Goal: Transaction & Acquisition: Purchase product/service

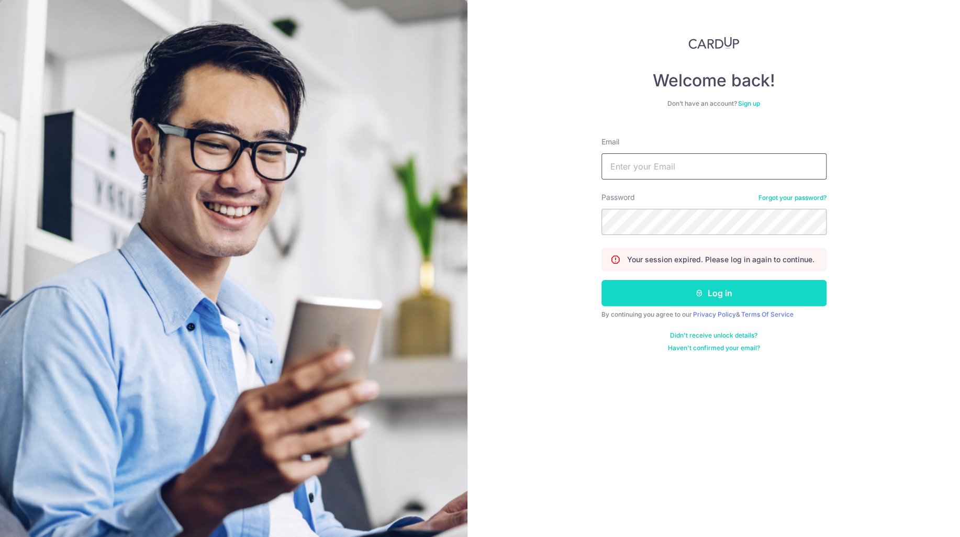
type input "[EMAIL_ADDRESS][DOMAIN_NAME]"
click at [713, 289] on button "Log in" at bounding box center [713, 293] width 225 height 26
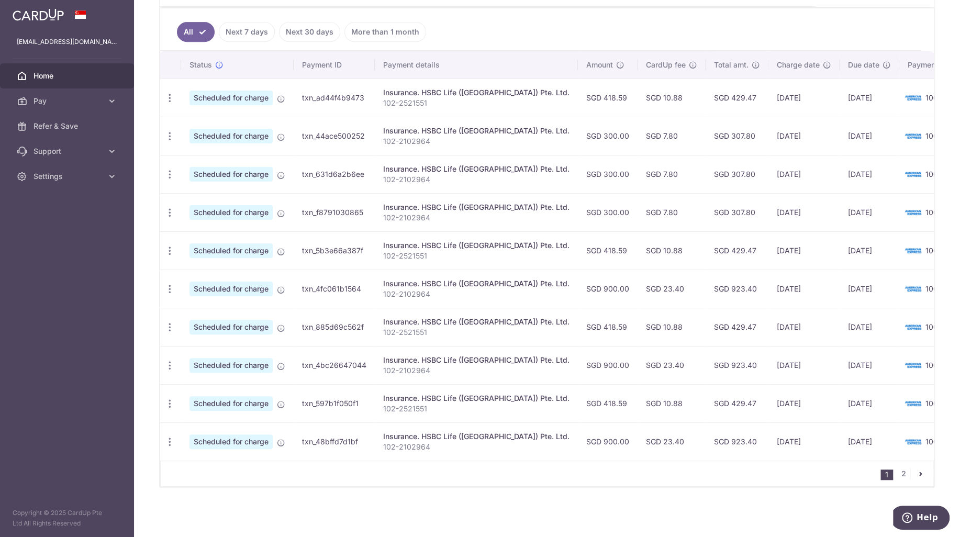
scroll to position [117, 0]
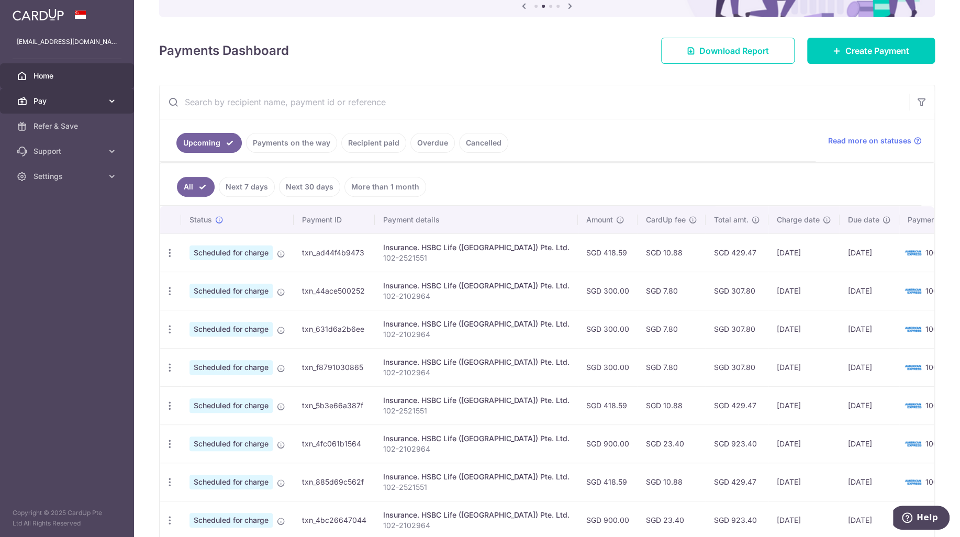
click at [83, 102] on span "Pay" at bounding box center [67, 101] width 69 height 10
click at [75, 125] on span "Payments" at bounding box center [67, 126] width 69 height 10
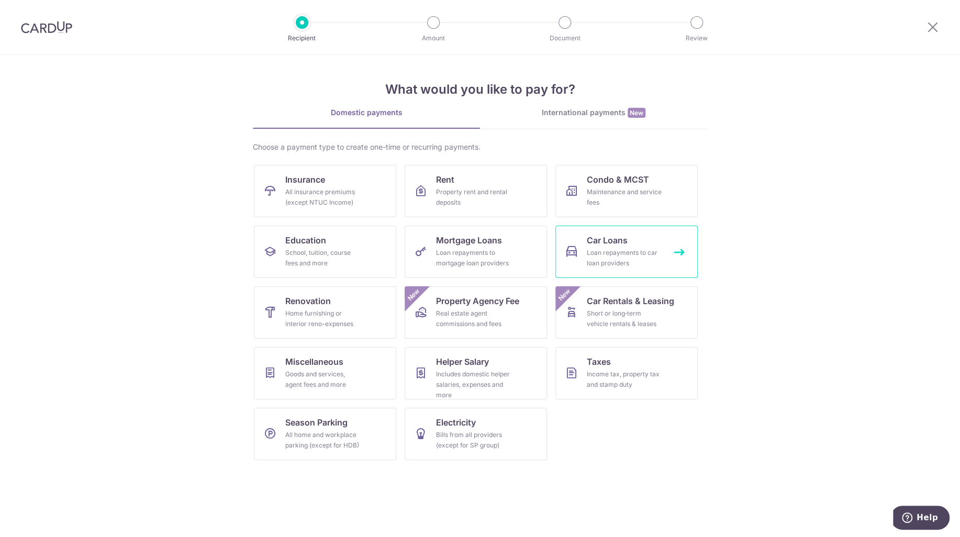
click at [623, 256] on div "Loan repayments to car loan providers" at bounding box center [624, 257] width 75 height 21
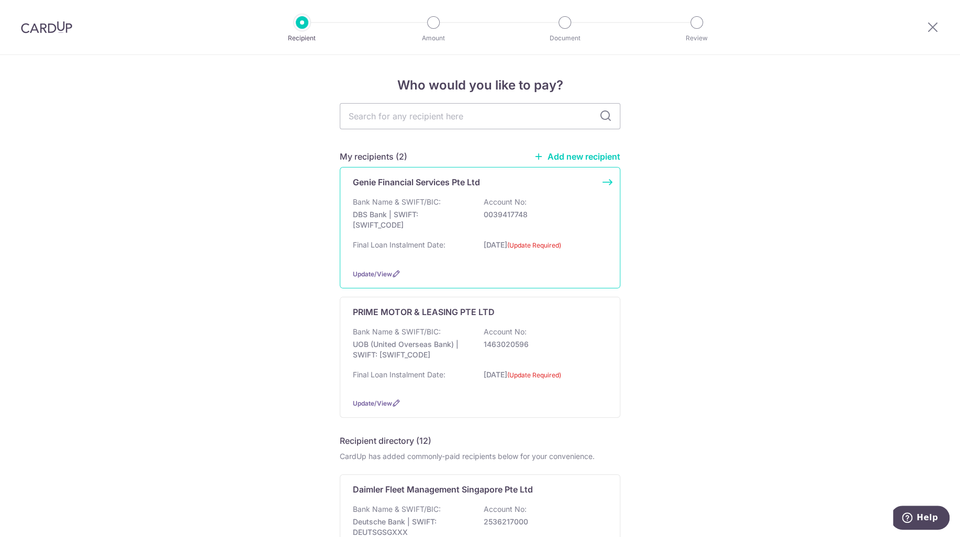
click at [534, 215] on p "0039417748" at bounding box center [541, 214] width 117 height 10
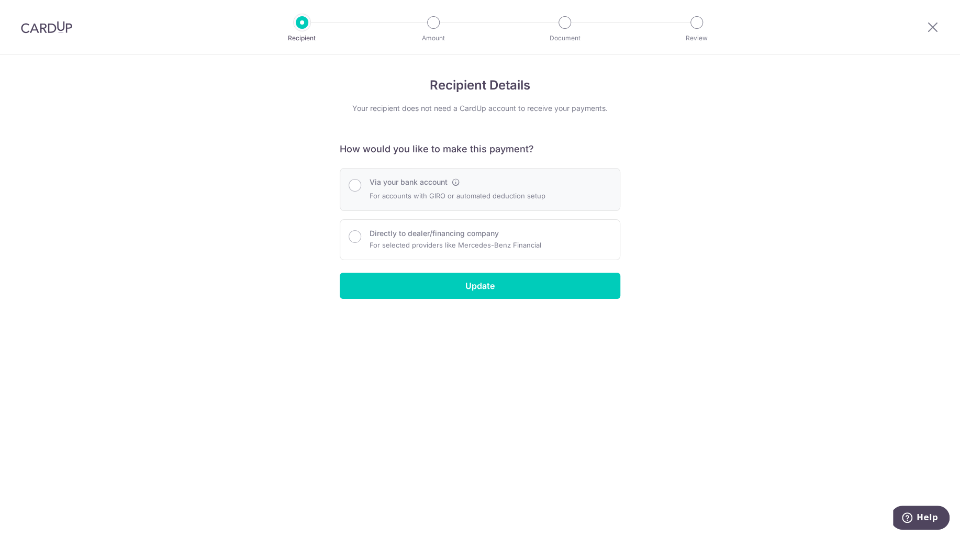
click at [505, 203] on div "Via your bank account For accounts with GIRO or automated deduction setup" at bounding box center [480, 189] width 280 height 43
click at [354, 195] on div "Via your bank account For accounts with GIRO or automated deduction setup" at bounding box center [479, 189] width 263 height 25
click at [350, 187] on input "Via your bank account" at bounding box center [354, 185] width 13 height 13
radio input "true"
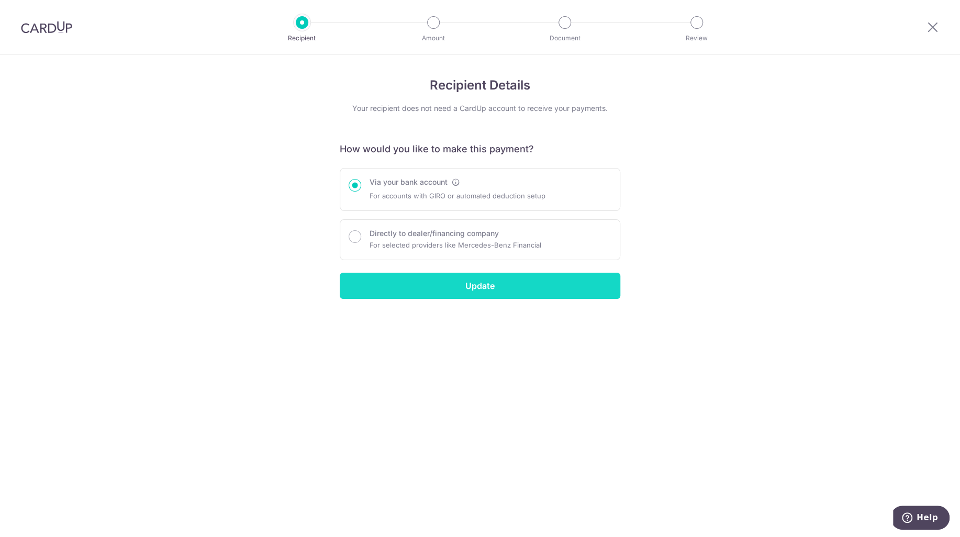
click at [470, 285] on input "Update" at bounding box center [480, 286] width 280 height 26
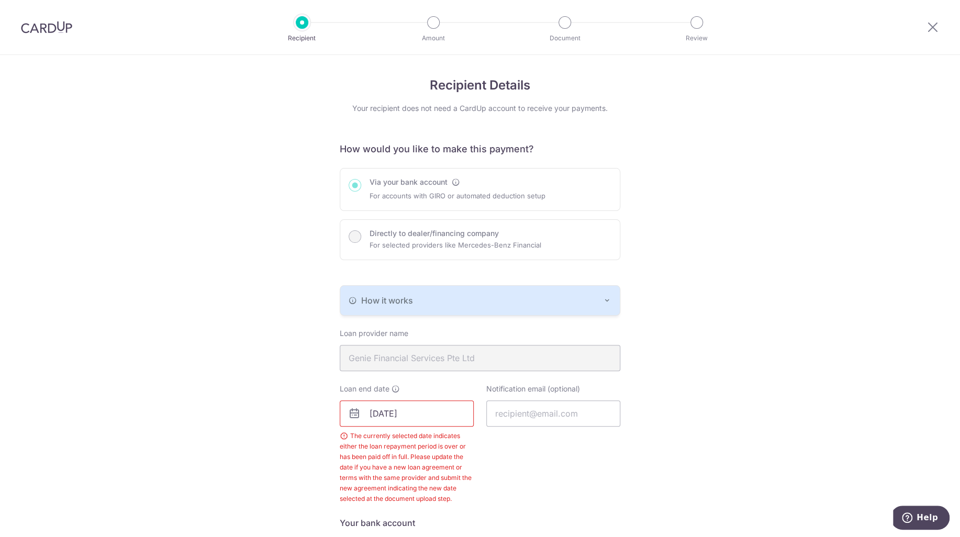
drag, startPoint x: 21, startPoint y: 24, endPoint x: 544, endPoint y: 54, distance: 523.6
click at [21, 24] on img at bounding box center [46, 27] width 51 height 13
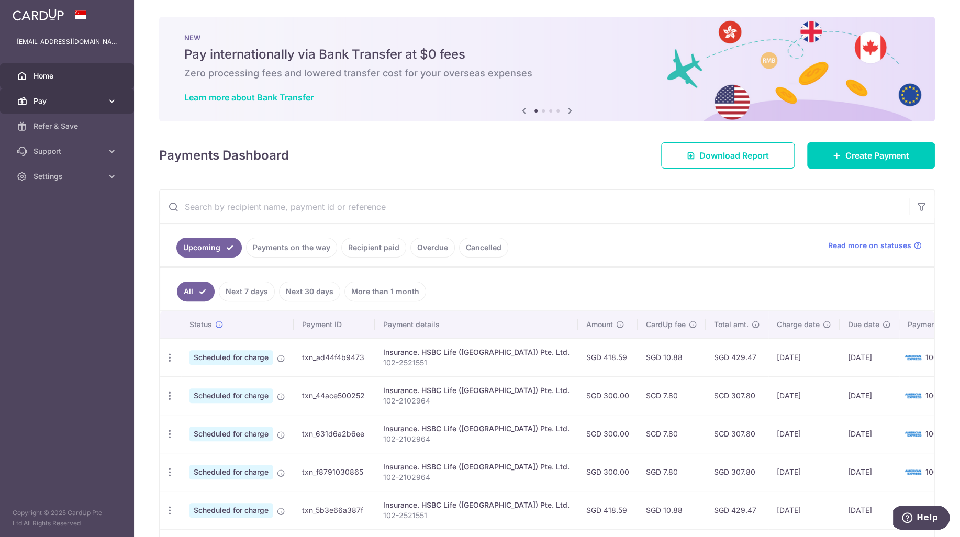
click at [38, 100] on span "Pay" at bounding box center [67, 101] width 69 height 10
click at [61, 134] on link "Payments" at bounding box center [67, 126] width 134 height 25
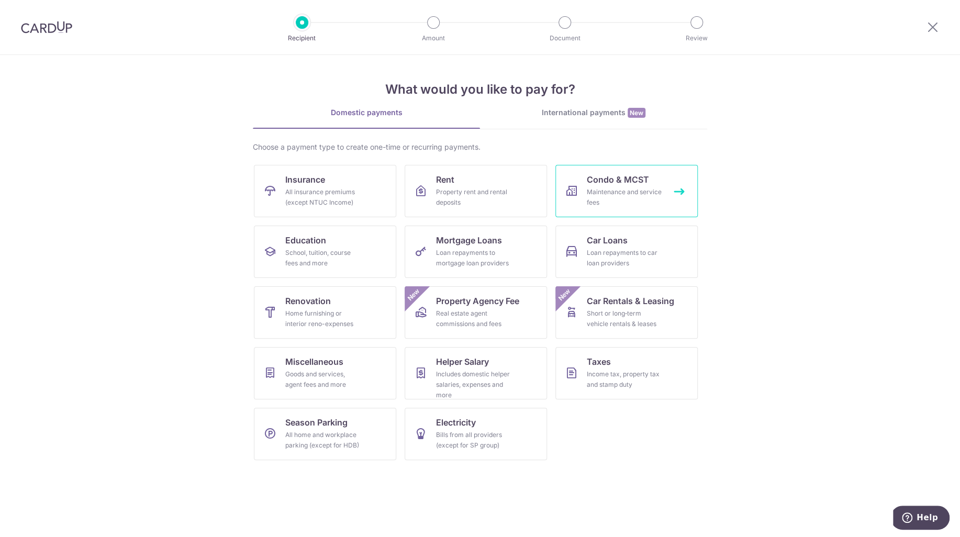
click at [643, 205] on div "Maintenance and service fees" at bounding box center [624, 197] width 75 height 21
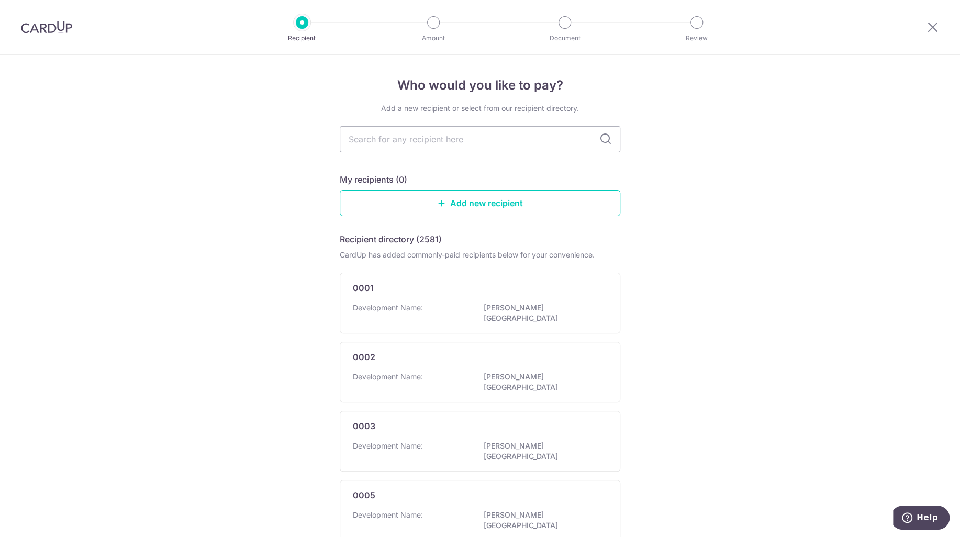
click at [32, 16] on div at bounding box center [46, 27] width 93 height 54
click at [32, 29] on img at bounding box center [46, 27] width 51 height 13
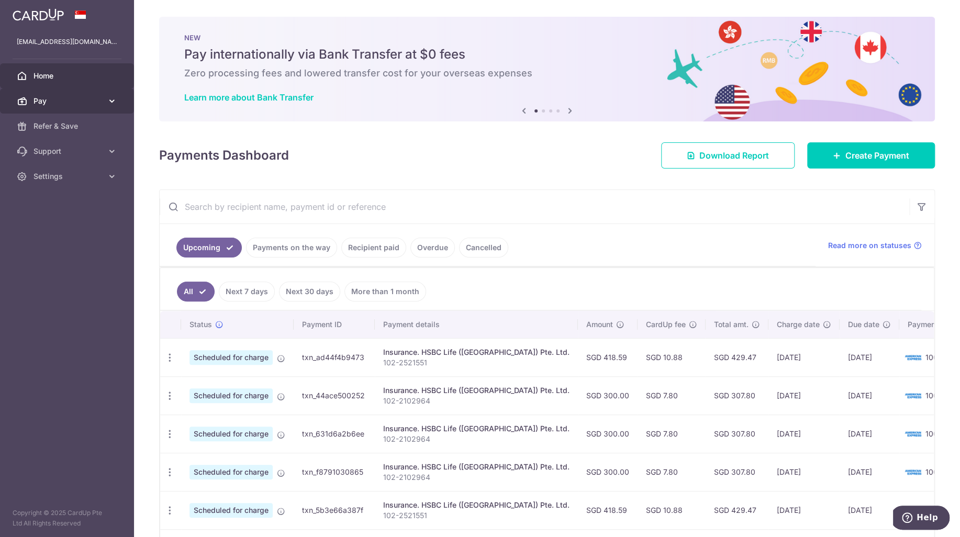
click at [64, 101] on span "Pay" at bounding box center [67, 101] width 69 height 10
click at [55, 116] on link "Payments" at bounding box center [67, 126] width 134 height 25
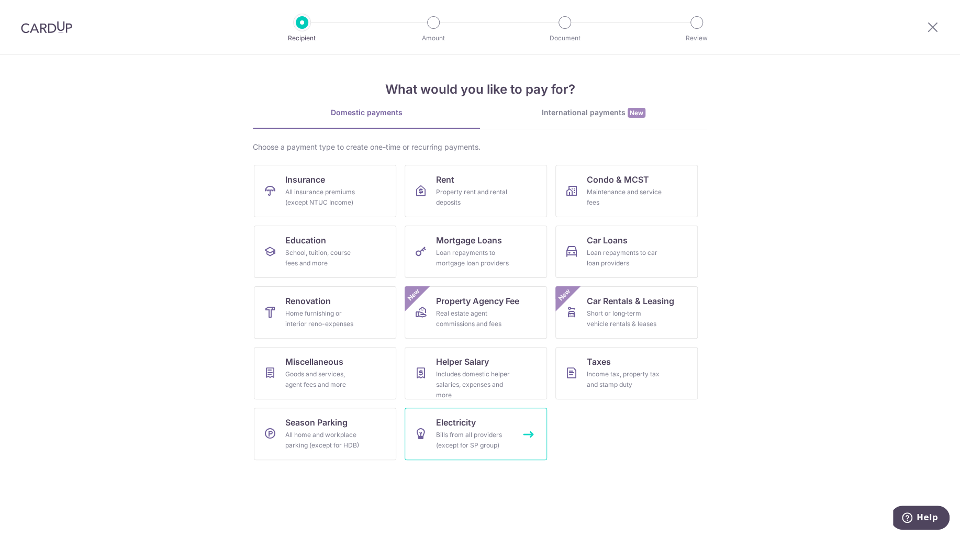
click at [480, 445] on div "Bills from all providers (except for SP group)" at bounding box center [473, 440] width 75 height 21
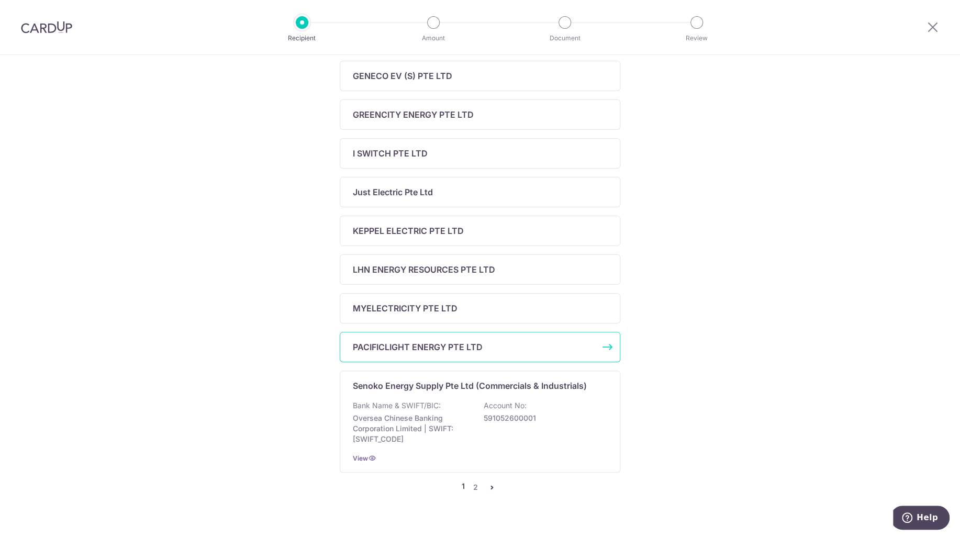
scroll to position [419, 0]
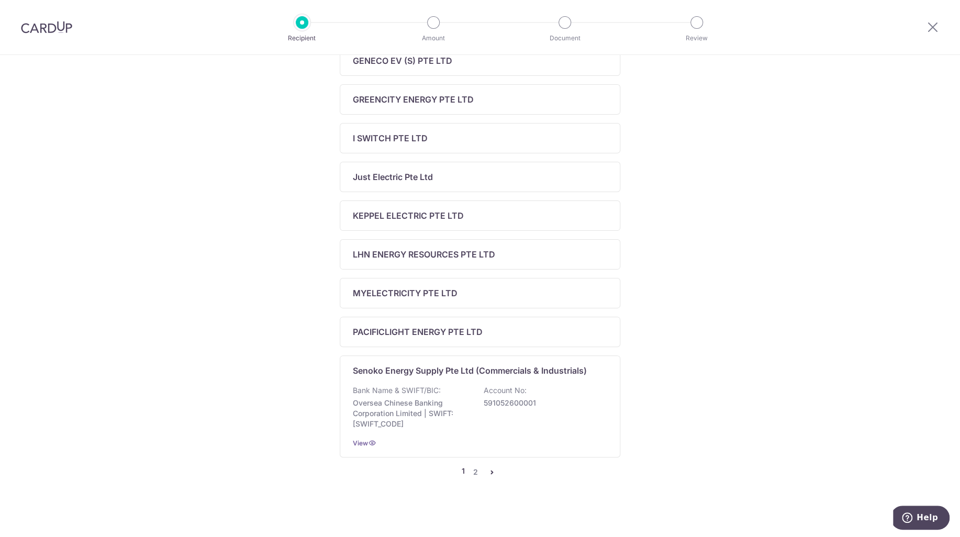
drag, startPoint x: 137, startPoint y: 5, endPoint x: 262, endPoint y: 397, distance: 411.4
click at [262, 397] on div "Who would you like to pay? My recipients (2) Add new recipient Sembcorp Power P…" at bounding box center [480, 88] width 960 height 904
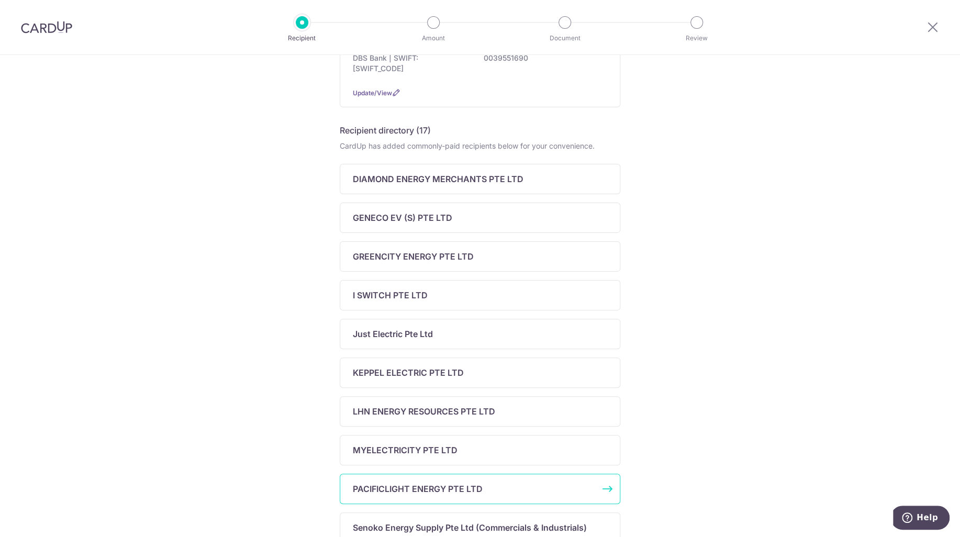
click at [414, 488] on p "PACIFICLIGHT ENERGY PTE LTD" at bounding box center [418, 488] width 130 height 13
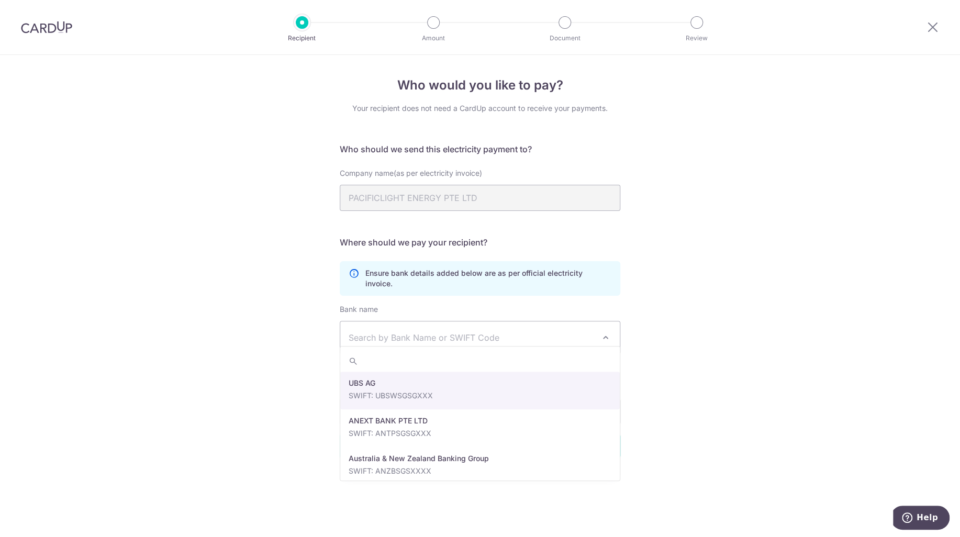
click at [408, 335] on span "Search by Bank Name or SWIFT Code" at bounding box center [479, 337] width 279 height 32
click at [724, 325] on div "Who would you like to pay? Your recipient does not need a CardUp account to rec…" at bounding box center [480, 296] width 960 height 482
click at [395, 331] on span "Search by Bank Name or SWIFT Code" at bounding box center [471, 337] width 246 height 13
type input "mbb"
select select "26"
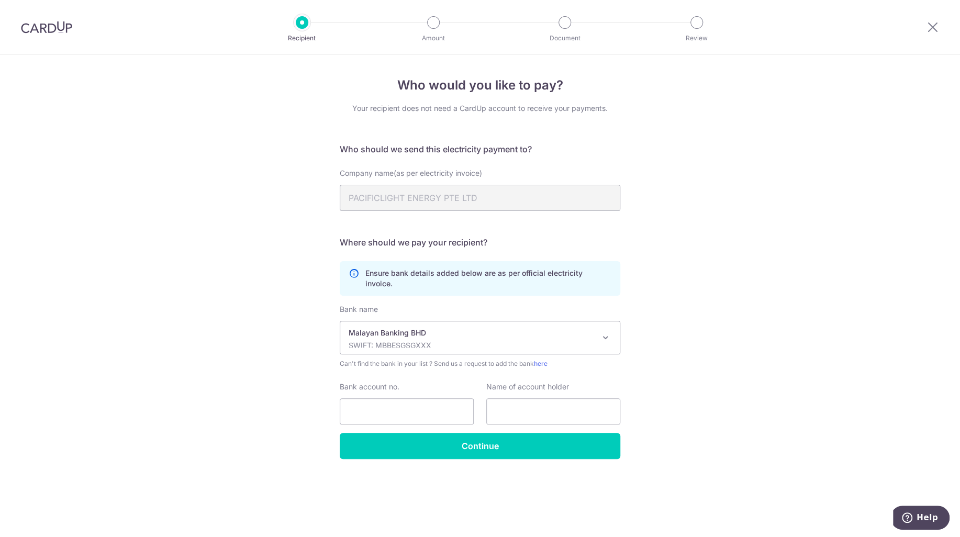
click at [470, 340] on p "SWIFT: MBBESGSGXXX" at bounding box center [471, 345] width 246 height 10
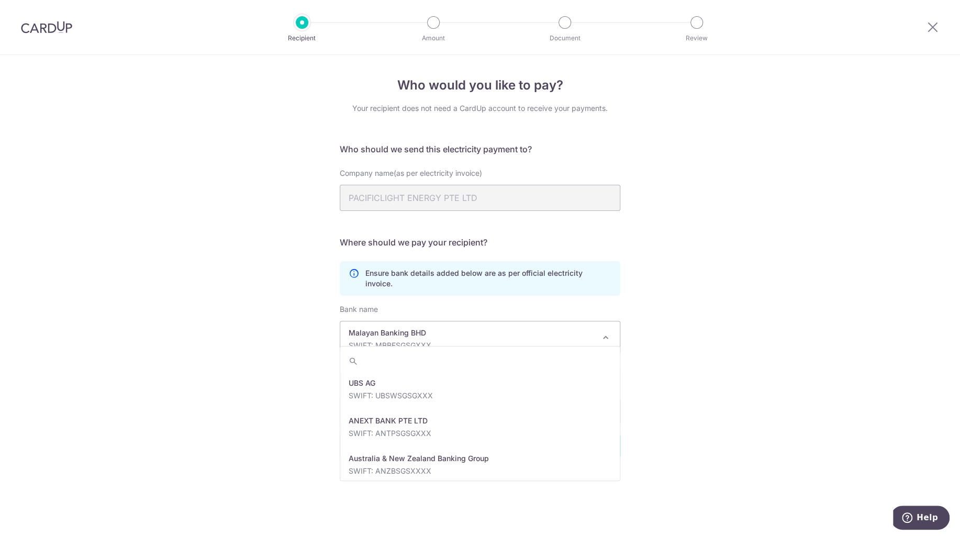
scroll to position [1469, 0]
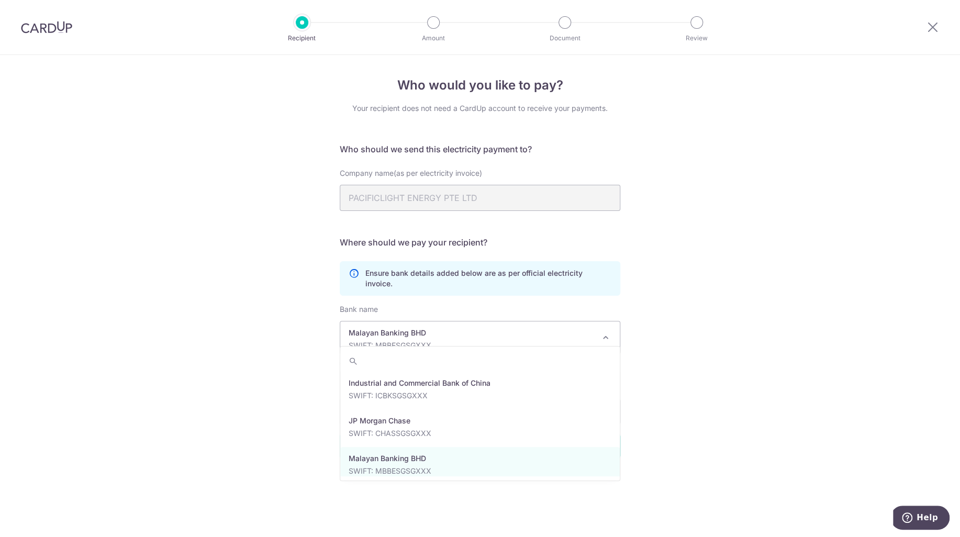
click at [660, 256] on div "Who would you like to pay? Your recipient does not need a CardUp account to rec…" at bounding box center [480, 296] width 960 height 482
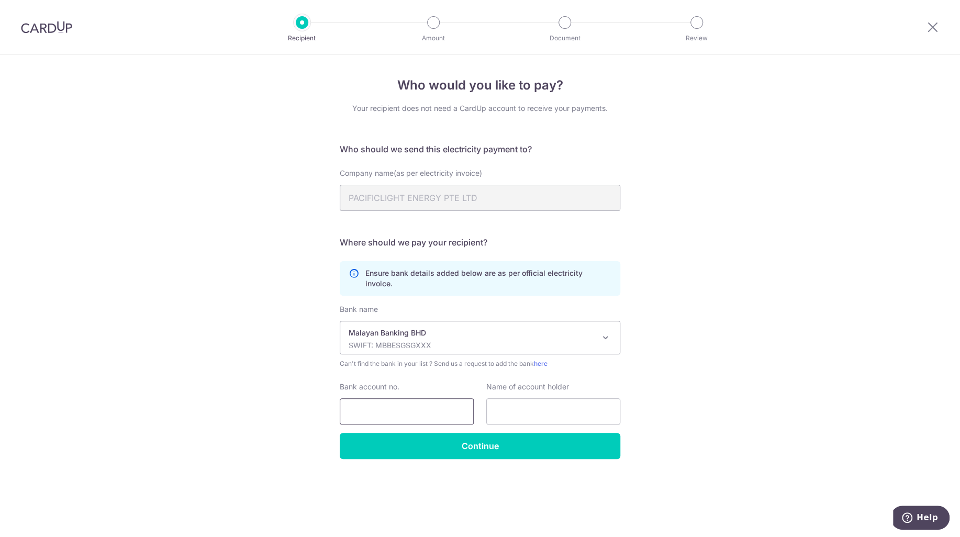
click at [391, 399] on input "Bank account no." at bounding box center [407, 411] width 134 height 26
paste input "0 4 0 1 1 5 4 7 0 5 1"
click at [356, 398] on input "0 4 0 1 1 5 4 7 0 5 1" at bounding box center [407, 411] width 134 height 26
type input "04011547051"
click at [545, 400] on input "text" at bounding box center [553, 411] width 134 height 26
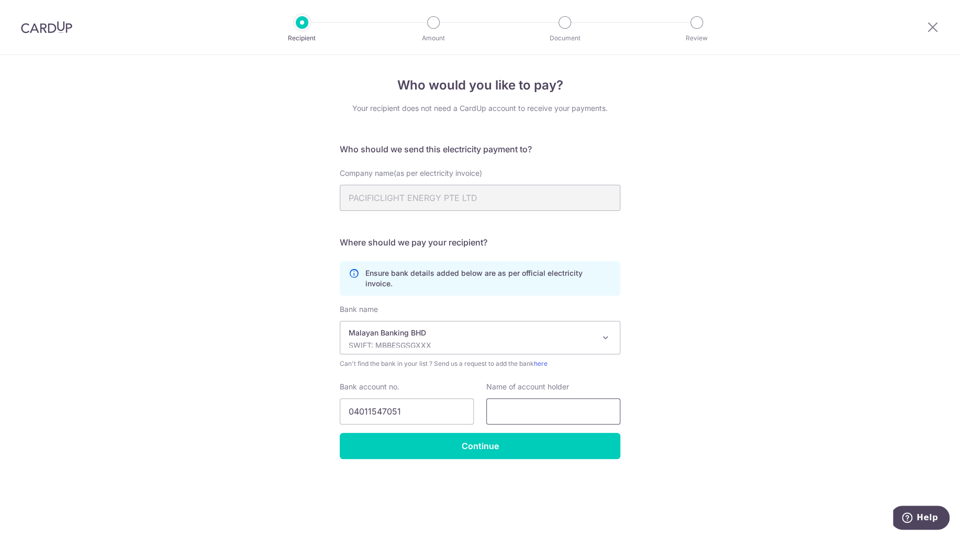
click at [515, 404] on input "text" at bounding box center [553, 411] width 134 height 26
paste input "PACIFICLIGHT ENERGY PTE LTD"
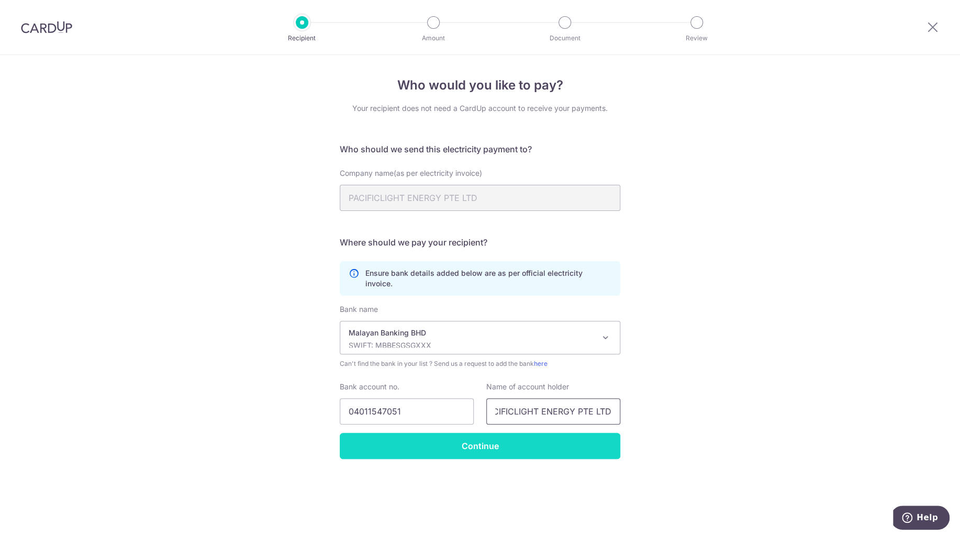
type input "PACIFICLIGHT ENERGY PTE LTD"
click at [509, 433] on input "Continue" at bounding box center [480, 446] width 280 height 26
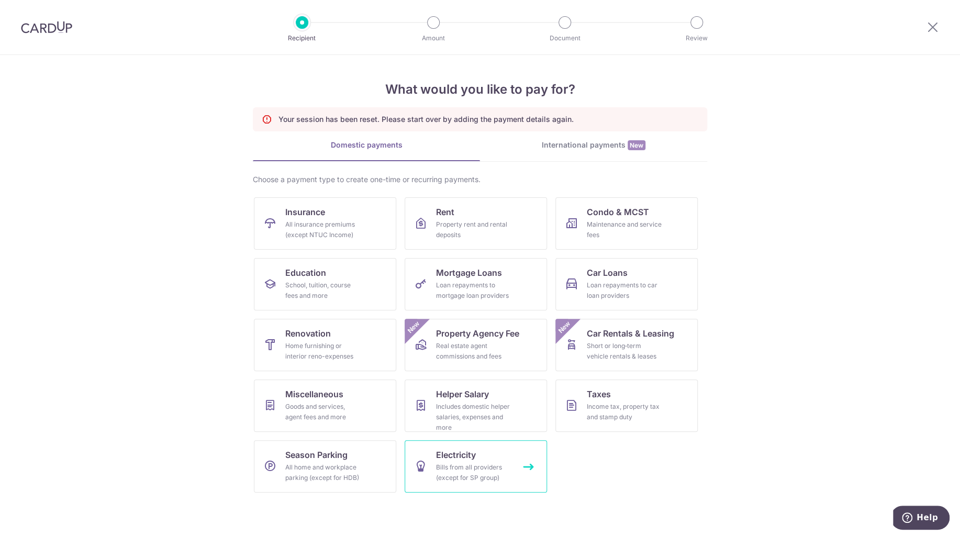
click at [496, 467] on div "Bills from all providers (except for SP group)" at bounding box center [473, 472] width 75 height 21
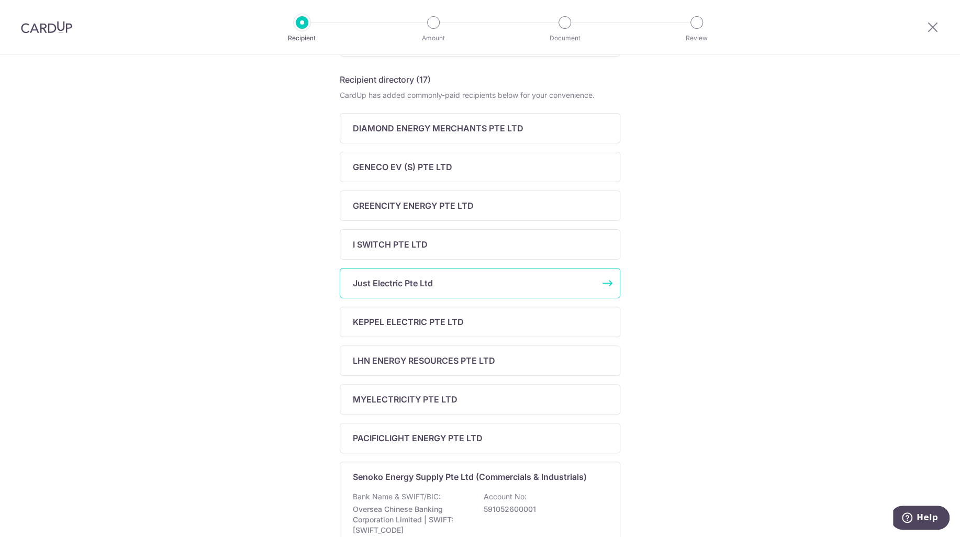
scroll to position [314, 0]
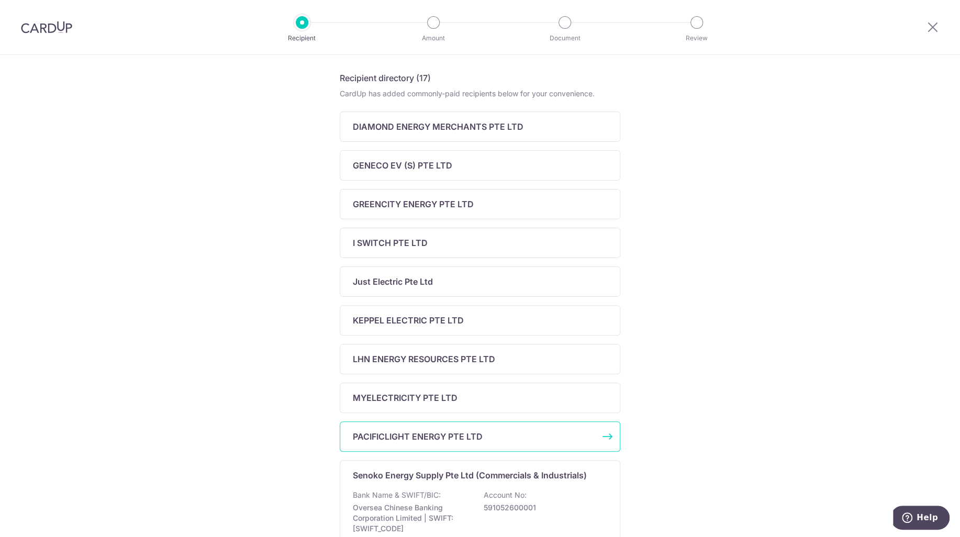
click at [420, 437] on p "PACIFICLIGHT ENERGY PTE LTD" at bounding box center [418, 436] width 130 height 13
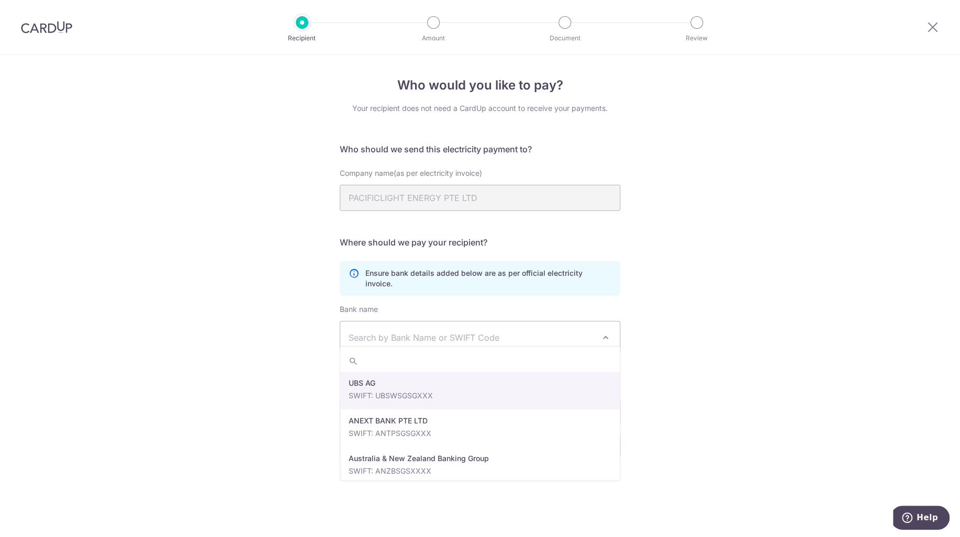
click at [413, 331] on span "Search by Bank Name or SWIFT Code" at bounding box center [471, 337] width 246 height 13
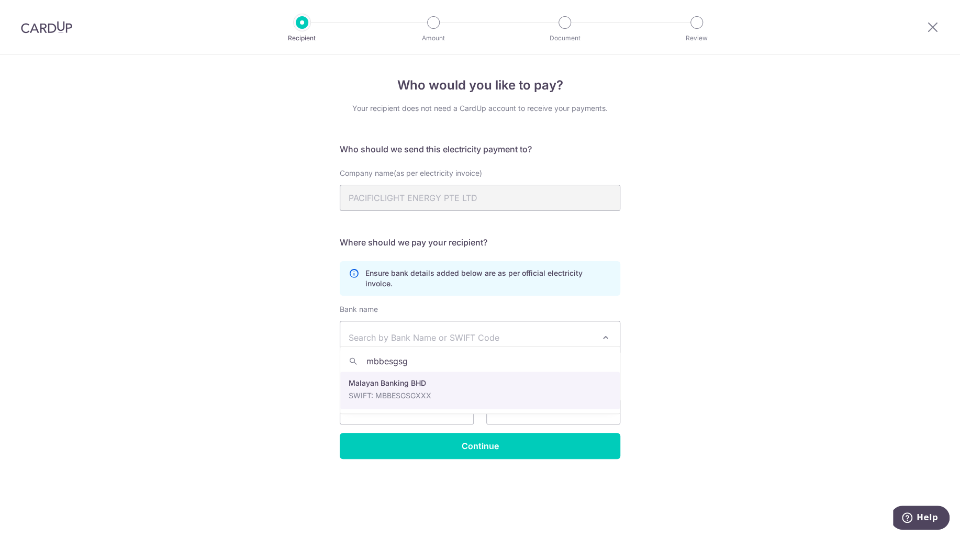
type input "mbbesgsg"
select select "26"
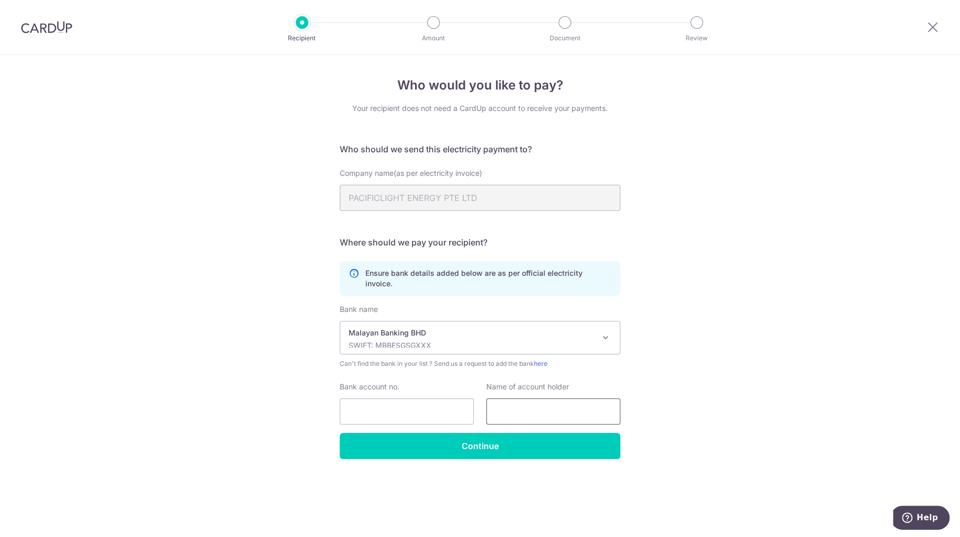
click at [594, 408] on input "text" at bounding box center [553, 411] width 134 height 26
paste input "PACIFICLIGHT ENERGY PTE LTD"
type input "PACIFICLIGHT ENERGY PTE LTD"
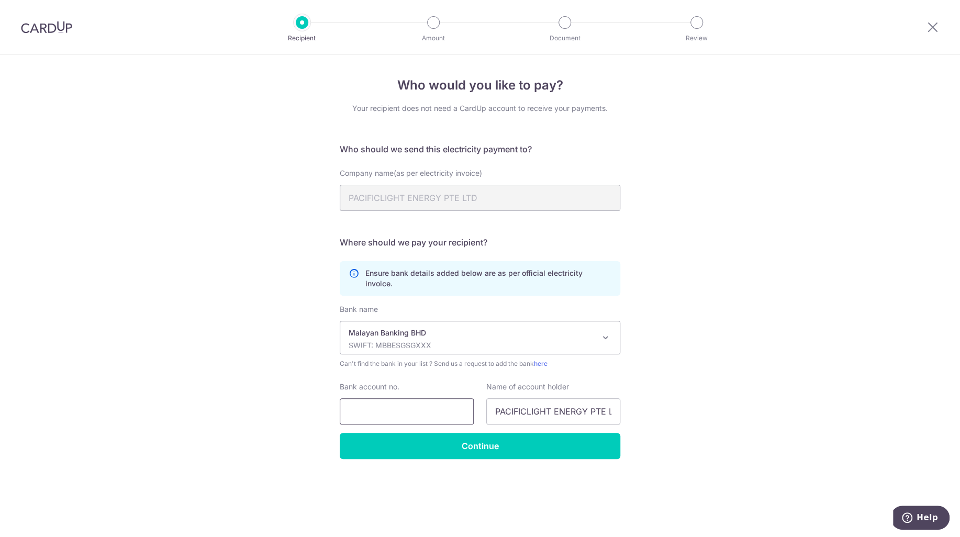
click at [380, 398] on input "Bank account no." at bounding box center [407, 411] width 134 height 26
paste input "0 4 0 1 1 5 4 7 0 5 1"
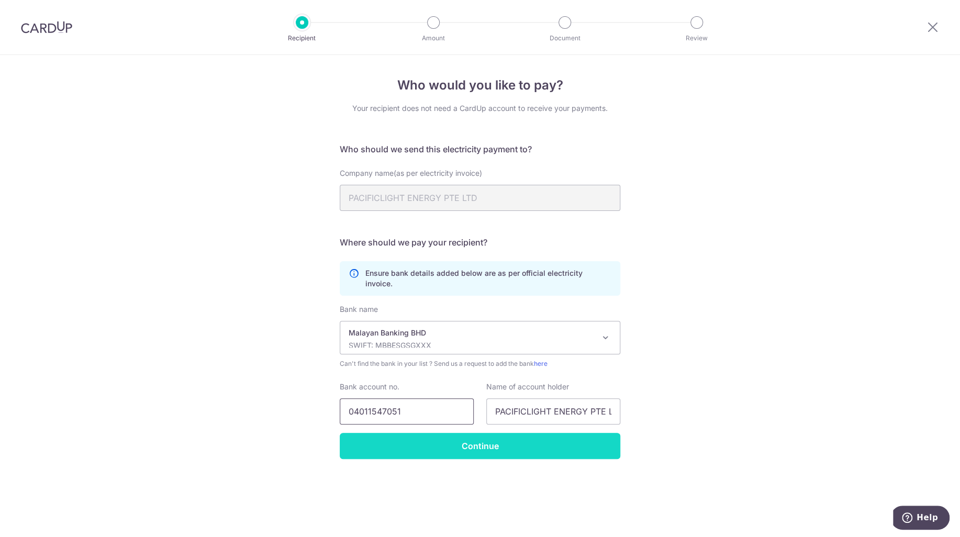
type input "04011547051"
click at [499, 441] on input "Continue" at bounding box center [480, 446] width 280 height 26
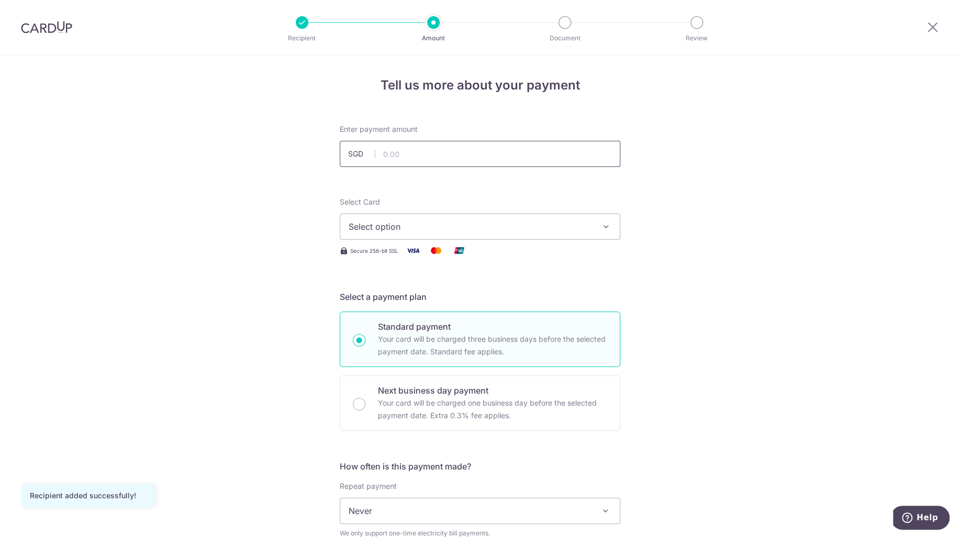
click at [395, 150] on input "text" at bounding box center [480, 154] width 280 height 26
type input "200.00"
click at [694, 252] on div "Tell us more about your payment Enter payment amount SGD 200.00 200.00 Recipien…" at bounding box center [480, 535] width 960 height 961
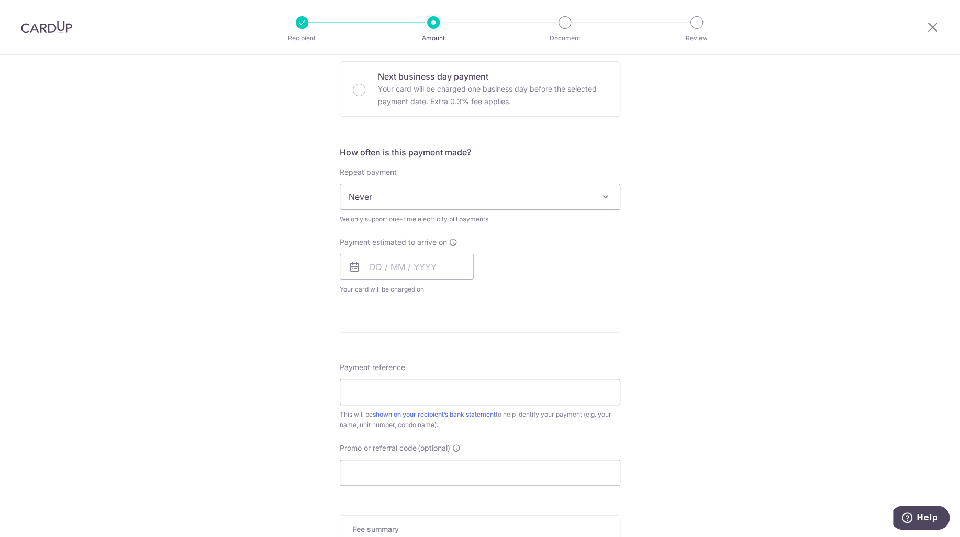
scroll to position [157, 0]
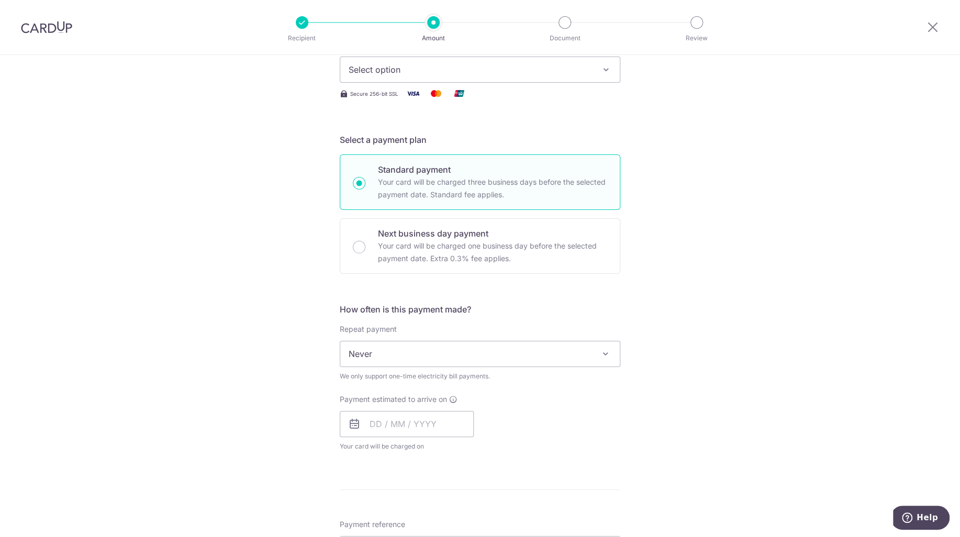
click at [389, 362] on span "Never" at bounding box center [479, 353] width 279 height 25
click at [267, 365] on div "Tell us more about your payment Enter payment amount SGD 200.00 200.00 Recipien…" at bounding box center [480, 378] width 960 height 961
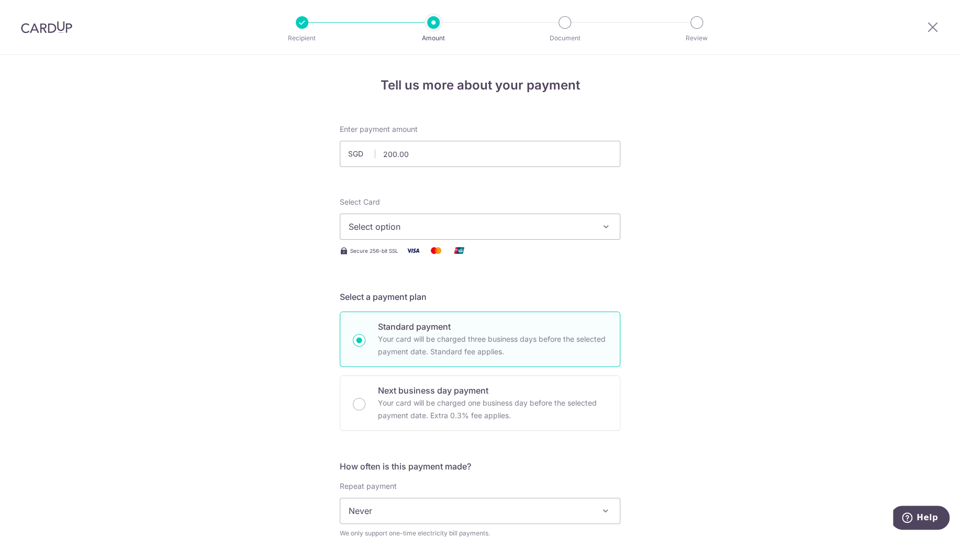
click at [483, 231] on span "Select option" at bounding box center [470, 226] width 244 height 13
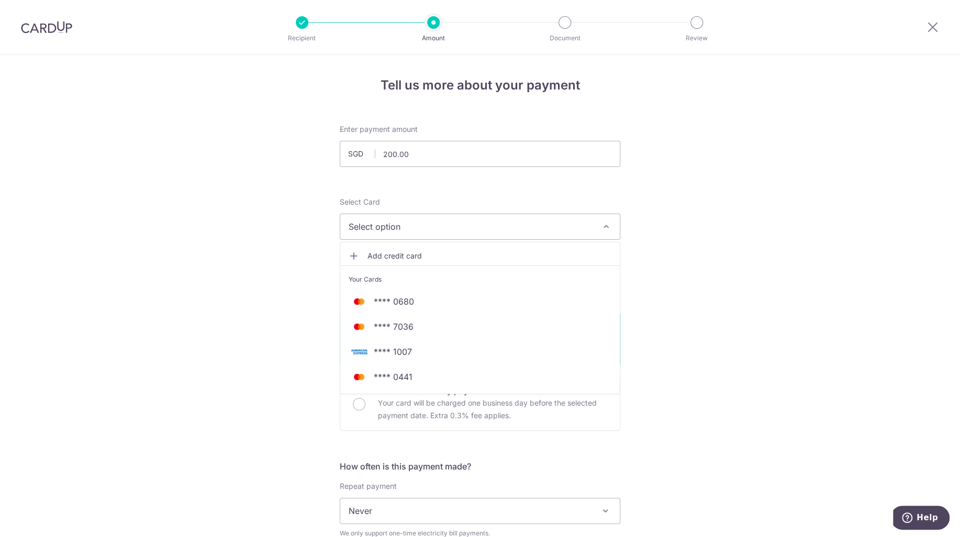
click at [393, 343] on link "**** 1007" at bounding box center [479, 351] width 279 height 25
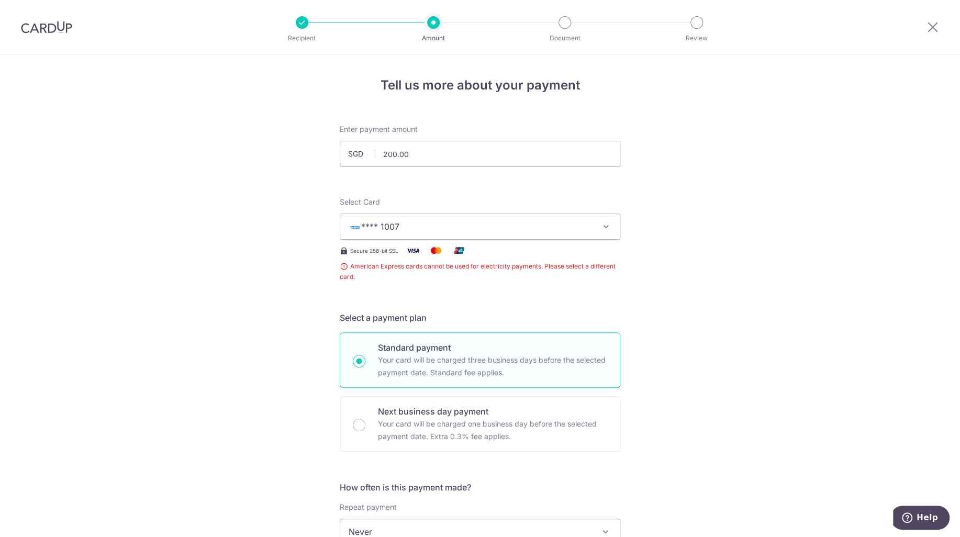
click at [480, 218] on button "**** 1007" at bounding box center [480, 226] width 280 height 26
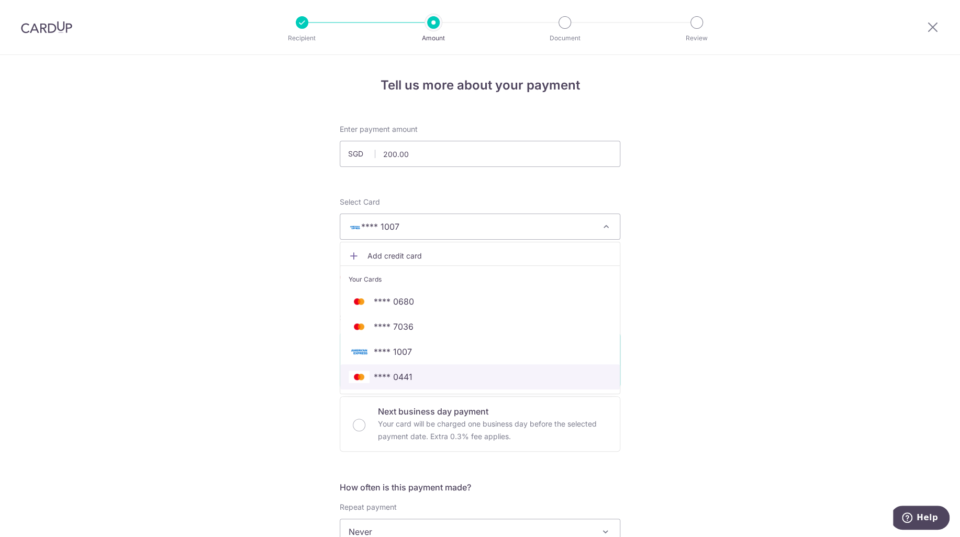
click at [408, 378] on span "**** 0441" at bounding box center [393, 376] width 39 height 13
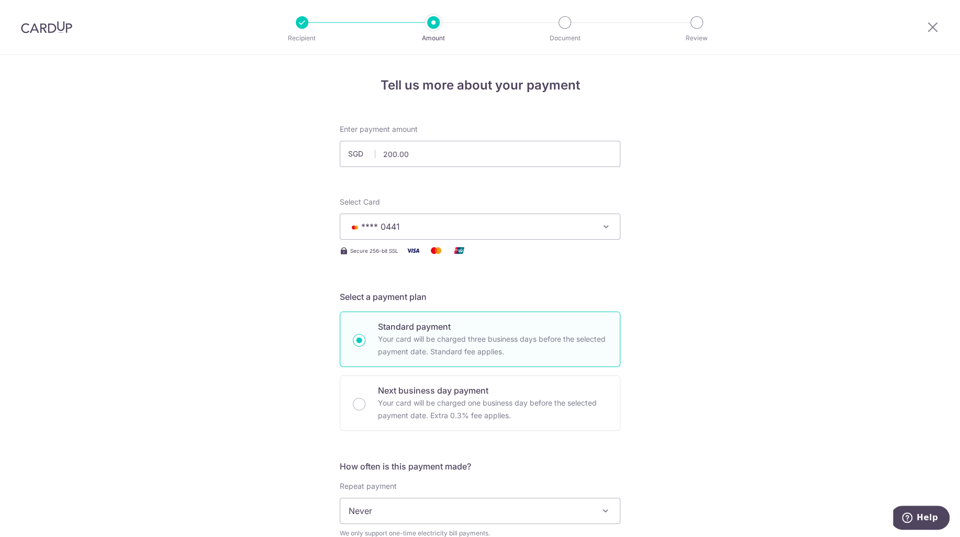
scroll to position [157, 0]
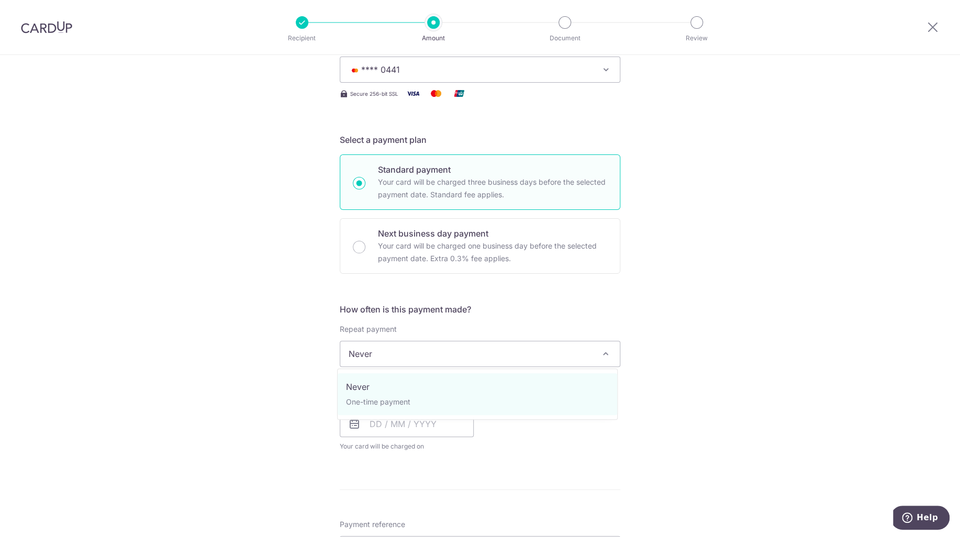
click at [535, 347] on span "Never" at bounding box center [479, 353] width 279 height 25
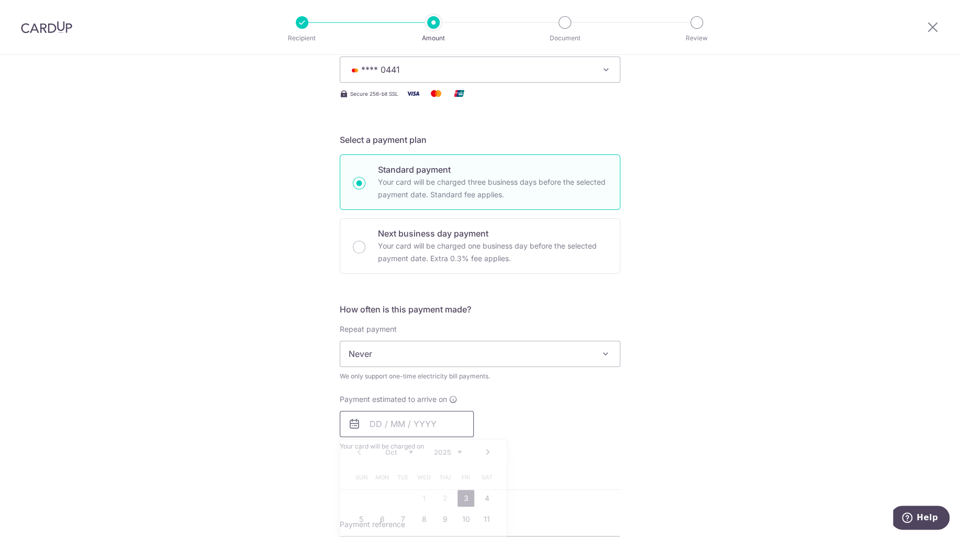
click at [438, 432] on input "text" at bounding box center [407, 424] width 134 height 26
drag, startPoint x: 462, startPoint y: 492, endPoint x: 552, endPoint y: 463, distance: 95.0
click at [462, 492] on link "3" at bounding box center [465, 498] width 17 height 17
type input "03/10/2025"
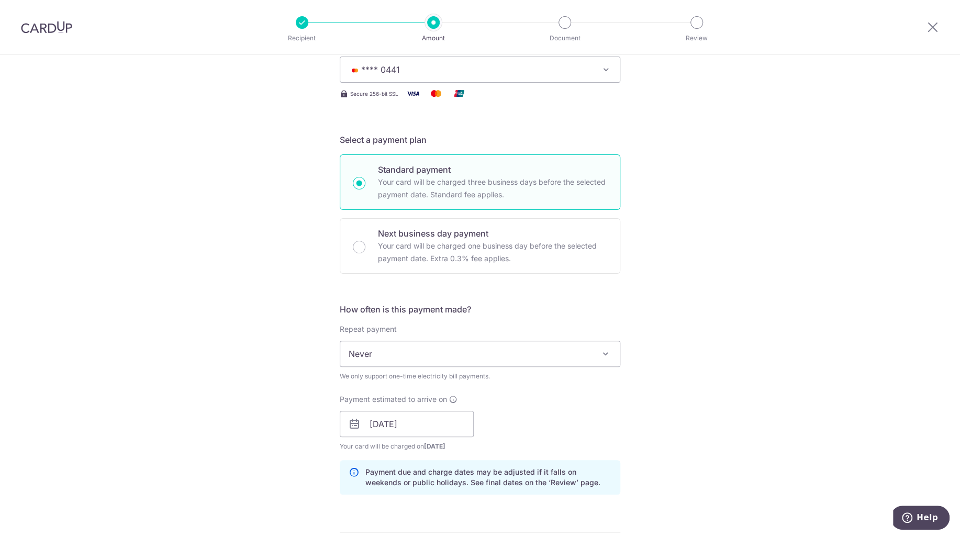
click at [638, 430] on div "Tell us more about your payment Enter payment amount SGD 200.00 200.00 Recipien…" at bounding box center [480, 400] width 960 height 1004
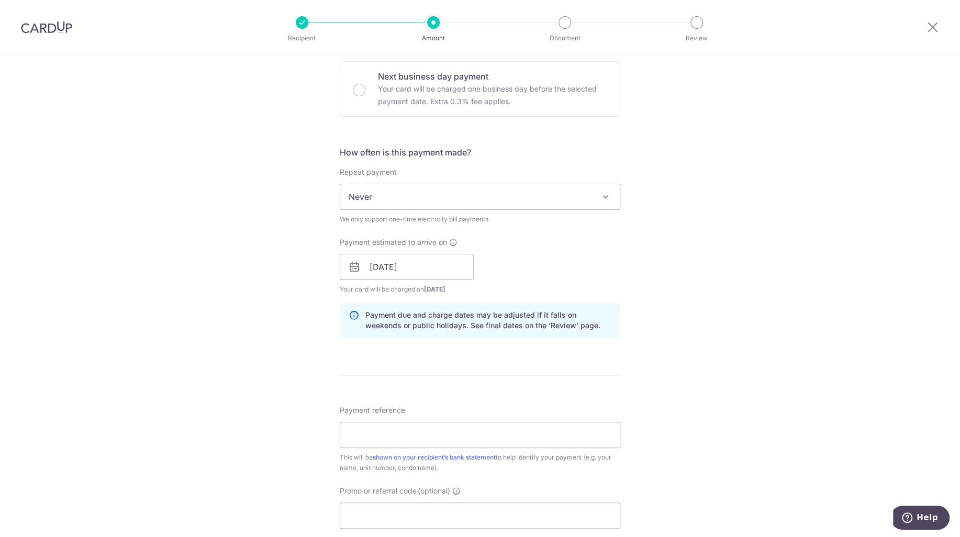
scroll to position [0, 0]
